Goal: Find specific page/section: Find specific page/section

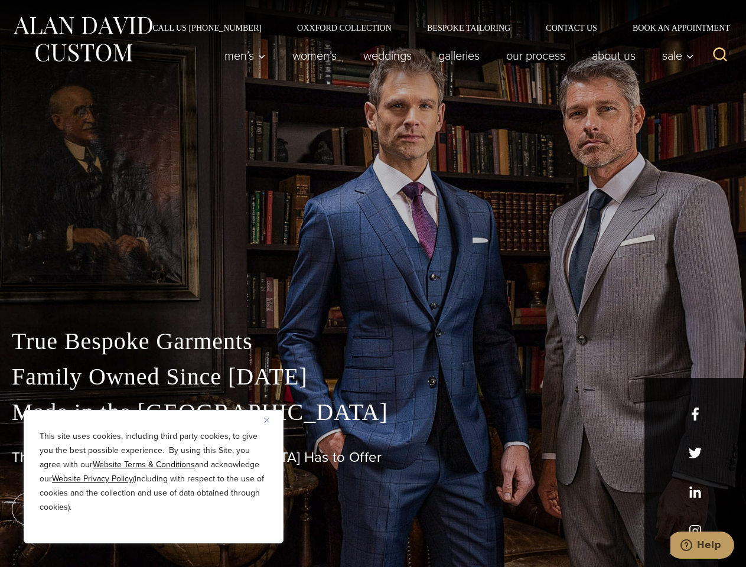
click at [373, 284] on div "True Bespoke Garments Family Owned Since [DATE] Made in [GEOGRAPHIC_DATA] The B…" at bounding box center [373, 416] width 746 height 302
click at [271, 420] on button "Close" at bounding box center [271, 420] width 14 height 14
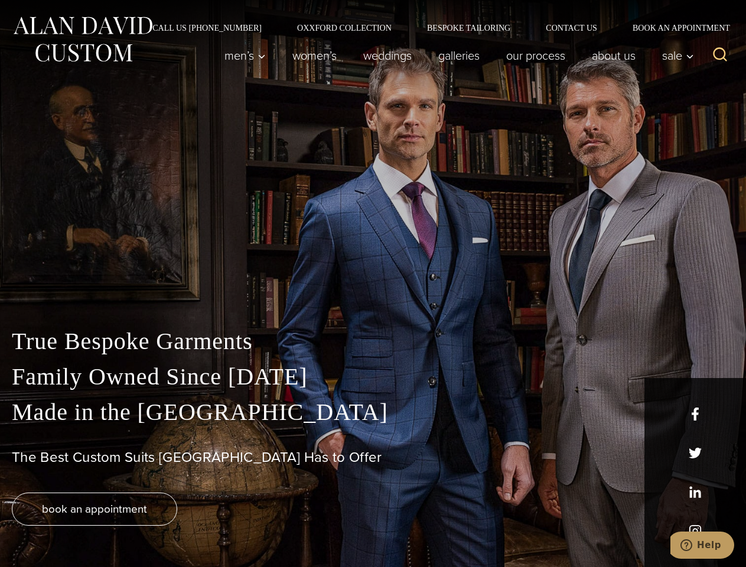
click at [154, 528] on div "True Bespoke Garments Family Owned Since [DATE] Made in [GEOGRAPHIC_DATA] The B…" at bounding box center [373, 445] width 746 height 243
click at [720, 56] on icon "Search" at bounding box center [720, 54] width 17 height 17
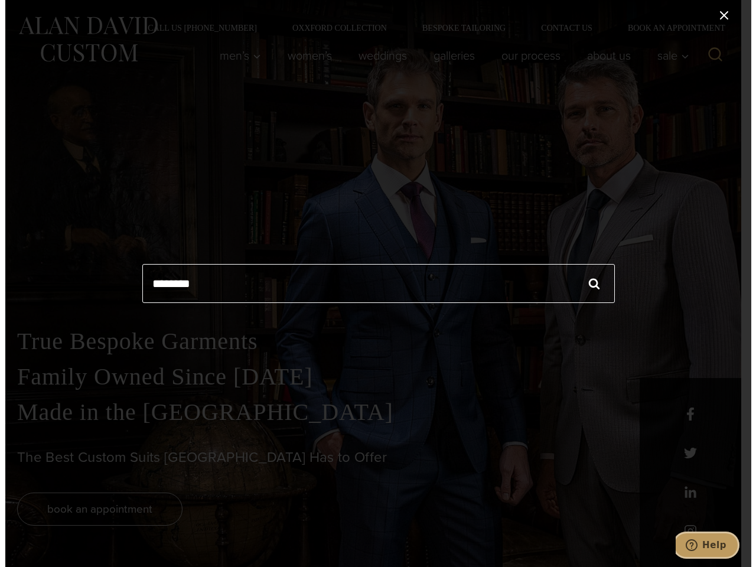
click at [697, 545] on icon "Help" at bounding box center [691, 545] width 12 height 12
